Goal: Information Seeking & Learning: Check status

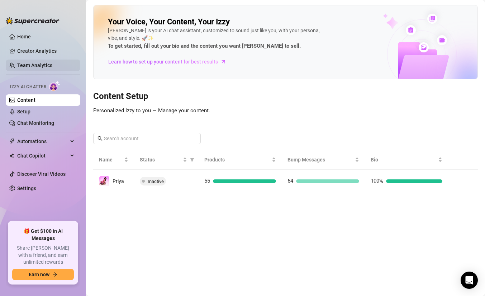
click at [33, 68] on link "Team Analytics" at bounding box center [34, 65] width 35 height 6
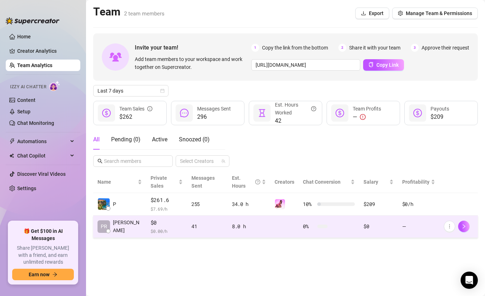
click at [247, 224] on td "8.0 h" at bounding box center [248, 226] width 43 height 23
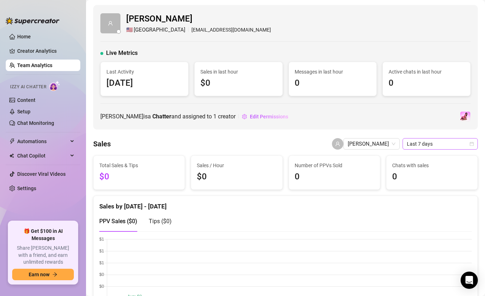
click at [441, 143] on span "Last 7 days" at bounding box center [440, 143] width 67 height 11
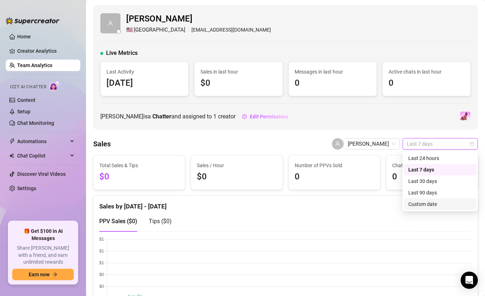
click at [419, 205] on div "Custom date" at bounding box center [440, 204] width 64 height 8
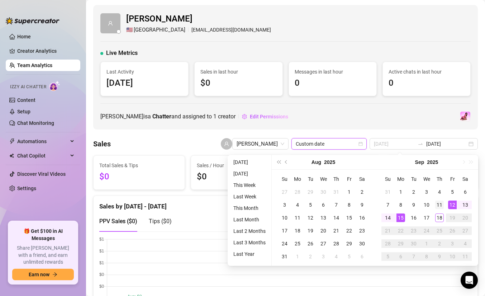
type input "[DATE]"
click at [440, 204] on div "11" at bounding box center [439, 204] width 9 height 9
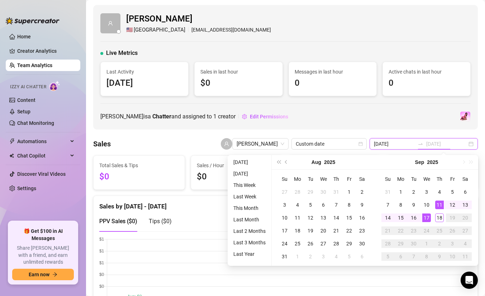
type input "[DATE]"
click at [426, 216] on div "17" at bounding box center [426, 217] width 9 height 9
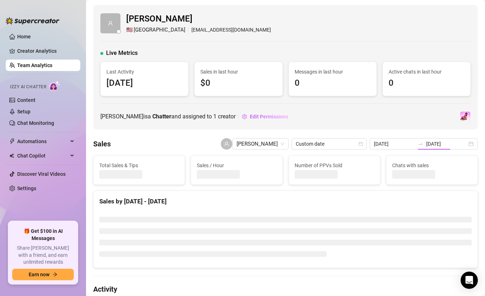
type input "[DATE]"
click at [403, 117] on div "[PERSON_NAME] is a Chatter and assigned to 1 creator Edit Permissions" at bounding box center [285, 116] width 370 height 11
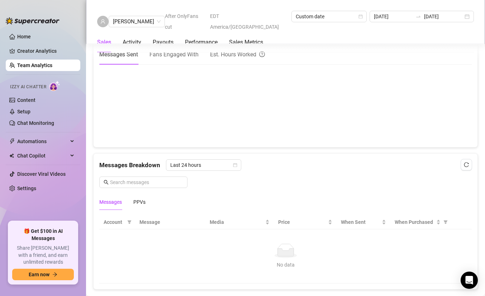
scroll to position [361, 0]
